Goal: Check status: Check status

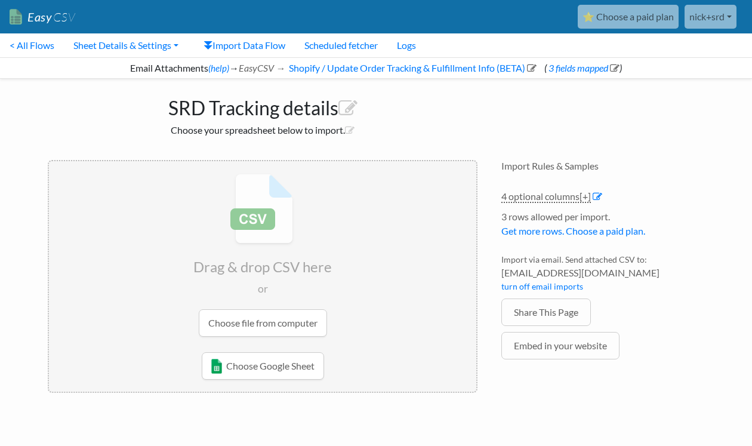
click at [638, 15] on link "⭐ Choose a paid plan" at bounding box center [628, 17] width 101 height 24
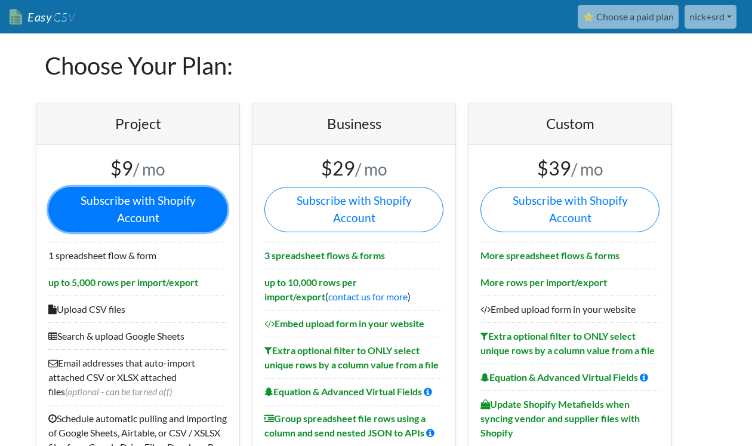
click at [129, 203] on link "Subscribe with Shopify Account" at bounding box center [137, 209] width 179 height 45
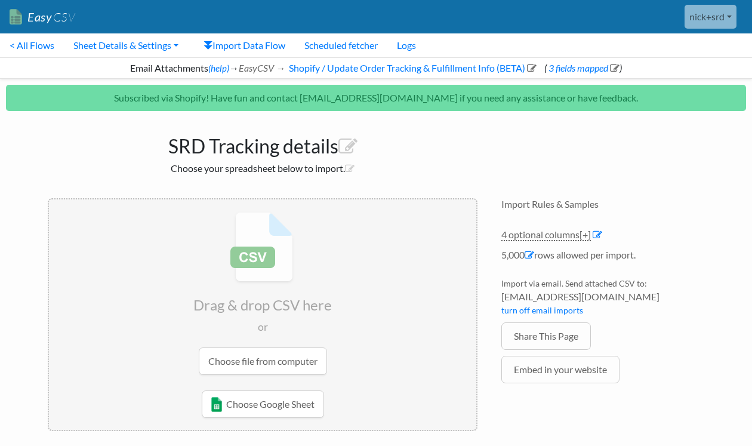
click at [721, 17] on link "nick+srd" at bounding box center [710, 17] width 52 height 24
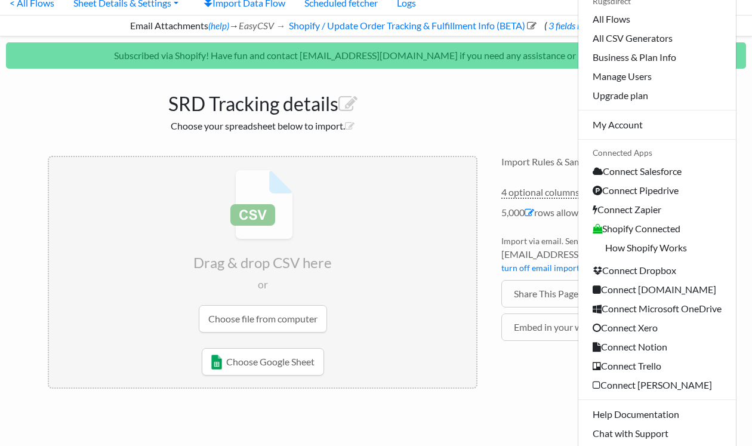
scroll to position [267, 0]
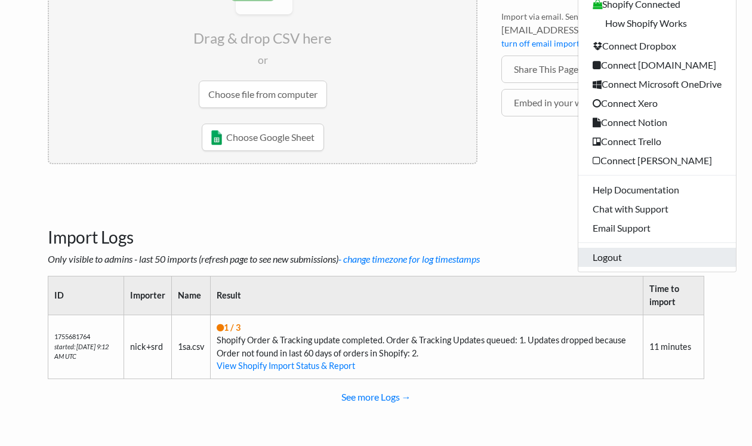
click at [609, 260] on link "Logout" at bounding box center [657, 257] width 158 height 19
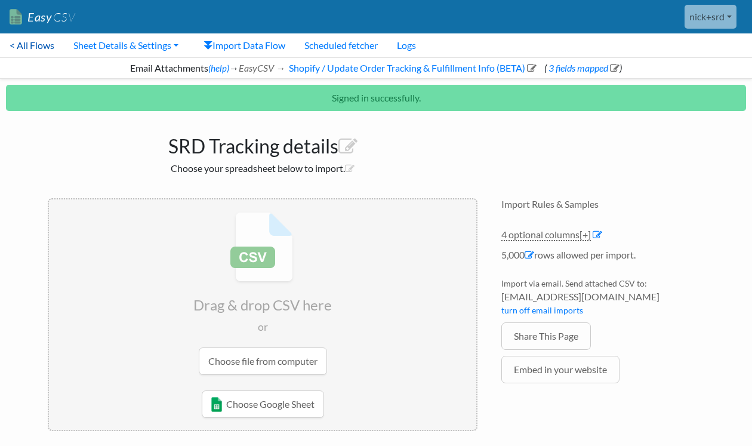
click at [35, 51] on link "< All Flows" at bounding box center [32, 45] width 64 height 24
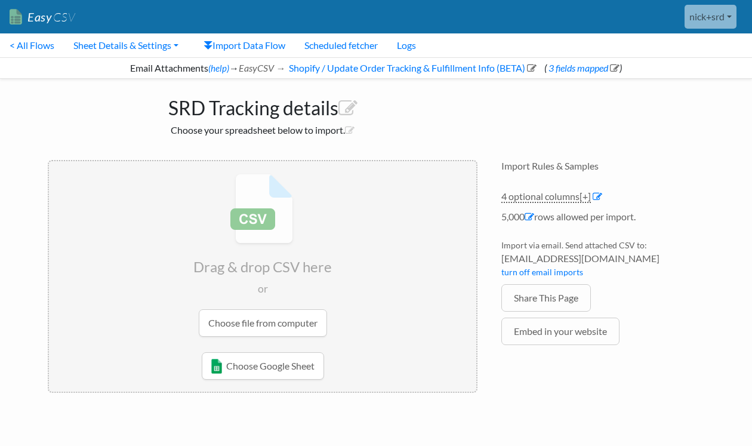
drag, startPoint x: 502, startPoint y: 258, endPoint x: 635, endPoint y: 258, distance: 133.6
click at [635, 258] on span "f3bfd119f443@parse.easycsv.io" at bounding box center [602, 258] width 203 height 14
copy span "f3bfd119f443@parse.easycsv.io"
click at [715, 128] on div "SRD Tracking details Choose your spreadsheet below to import. Drag & drop CSV h…" at bounding box center [376, 242] width 680 height 326
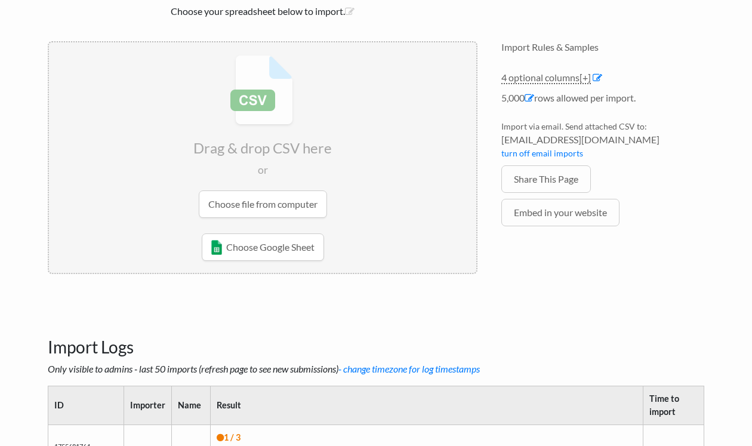
scroll to position [229, 0]
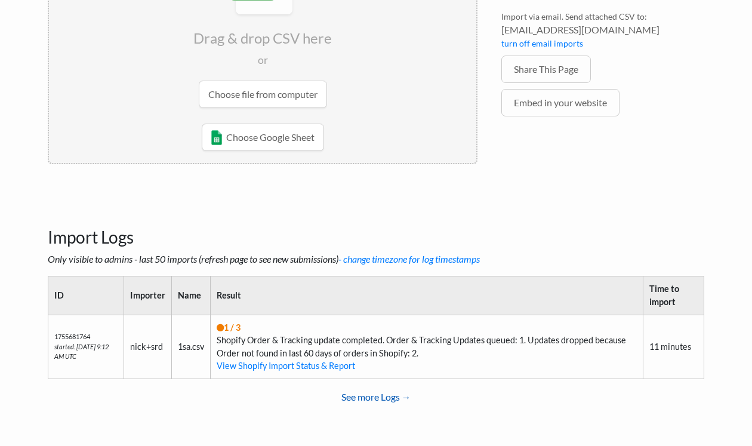
click at [365, 396] on link "See more Logs →" at bounding box center [376, 397] width 656 height 24
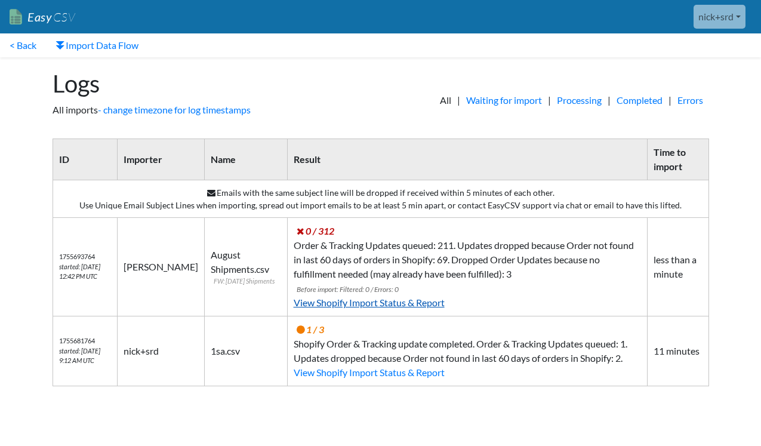
click at [371, 301] on link "View Shopify Import Status & Report" at bounding box center [369, 302] width 151 height 11
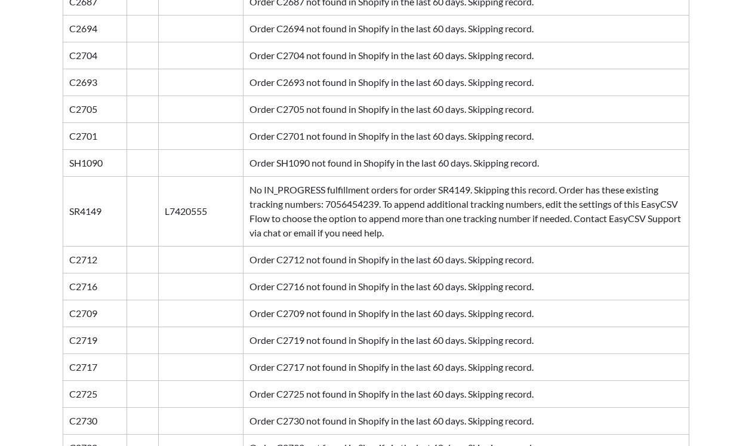
scroll to position [1372, 0]
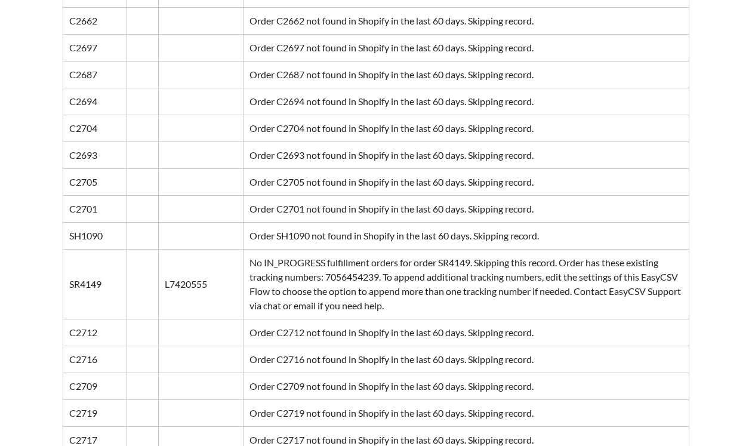
click at [81, 270] on td "SR4149" at bounding box center [95, 284] width 64 height 70
copy td "SR4149"
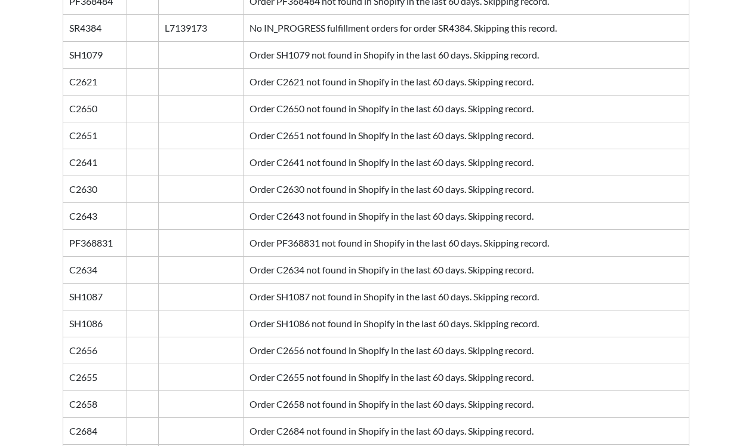
scroll to position [416, 0]
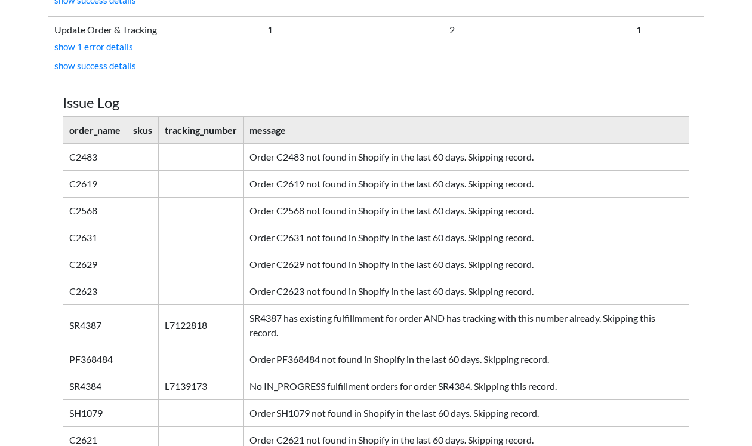
click at [85, 375] on td "SR4384" at bounding box center [95, 385] width 64 height 27
copy td "SR4384"
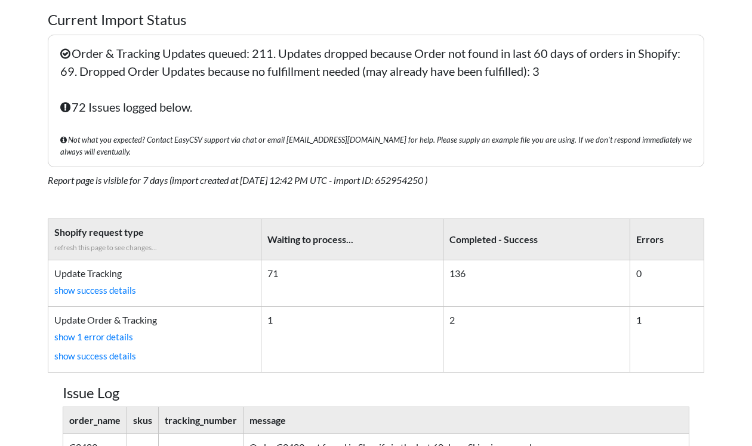
scroll to position [118, 0]
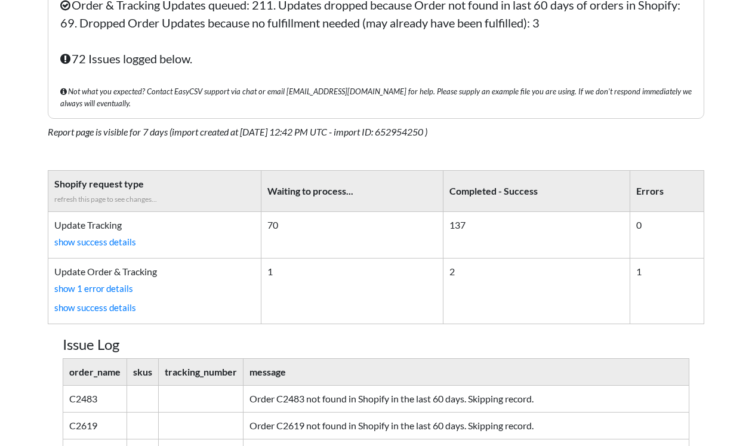
scroll to position [179, 0]
